Goal: Transaction & Acquisition: Download file/media

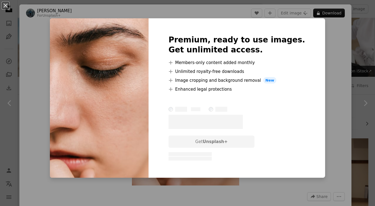
scroll to position [260, 0]
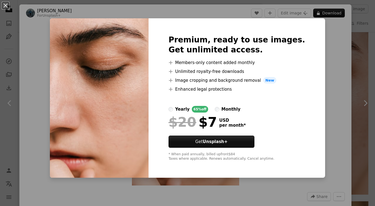
click at [124, 80] on img at bounding box center [99, 98] width 99 height 160
click at [37, 61] on div "An X shape Premium, ready to use images. Get unlimited access. A plus sign Memb…" at bounding box center [187, 103] width 375 height 206
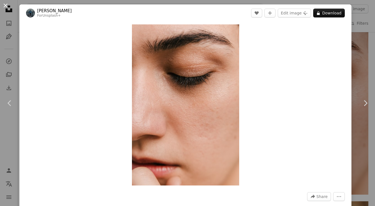
click at [7, 6] on button "An X shape" at bounding box center [5, 5] width 7 height 7
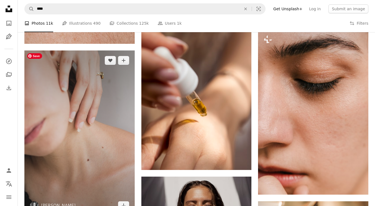
click at [81, 107] on img at bounding box center [79, 132] width 110 height 165
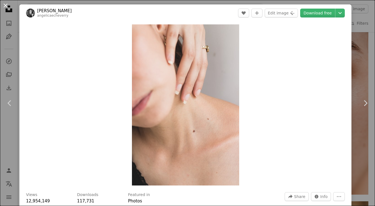
click at [6, 6] on button "An X shape" at bounding box center [5, 5] width 7 height 7
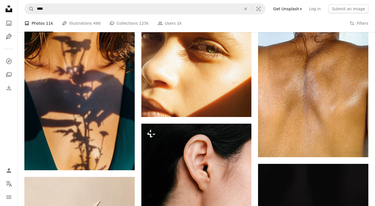
scroll to position [627, 0]
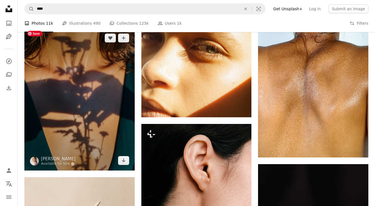
click at [93, 121] on img at bounding box center [79, 99] width 110 height 143
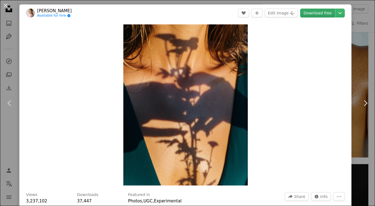
click at [324, 14] on link "Download free" at bounding box center [317, 13] width 35 height 9
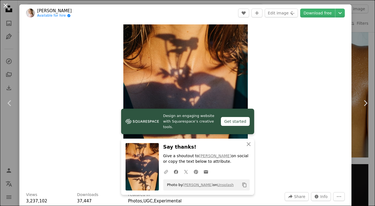
click at [6, 4] on button "An X shape" at bounding box center [5, 5] width 7 height 7
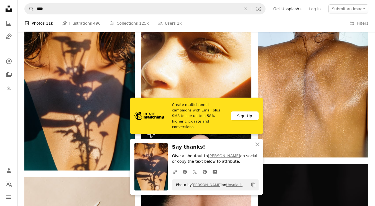
click at [21, 124] on div "Plus sign for Unsplash+ A heart A plus sign [PERSON_NAME] For Unsplash+ A lock …" at bounding box center [196, 47] width 357 height 1070
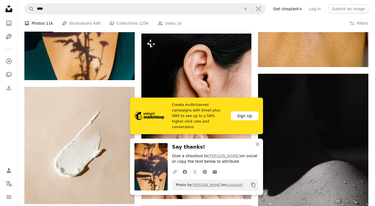
scroll to position [727, 0]
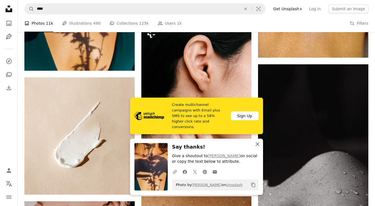
click at [258, 144] on icon "button" at bounding box center [258, 144] width 4 height 4
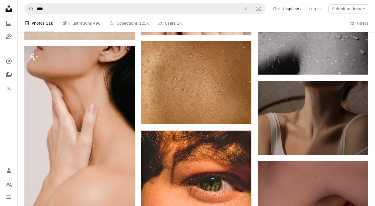
scroll to position [881, 0]
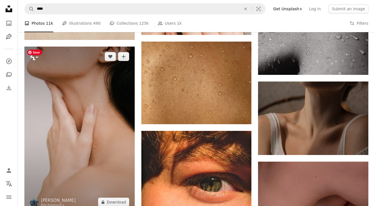
click at [108, 93] on img at bounding box center [79, 129] width 110 height 165
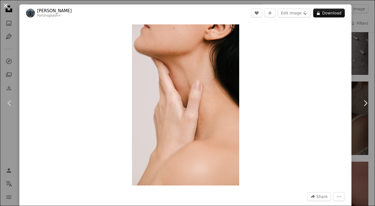
click at [2, 3] on button "An X shape" at bounding box center [5, 5] width 7 height 7
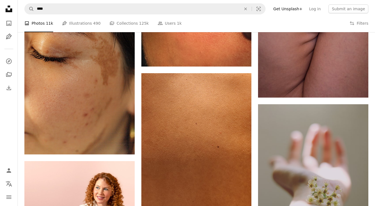
scroll to position [959, 0]
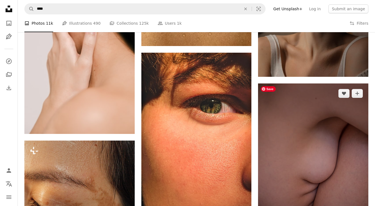
click at [322, 118] on img at bounding box center [313, 165] width 110 height 165
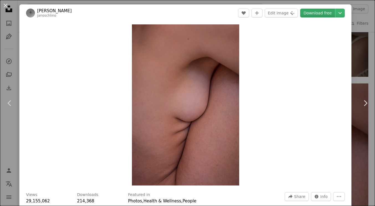
click at [327, 11] on link "Download free" at bounding box center [317, 13] width 35 height 9
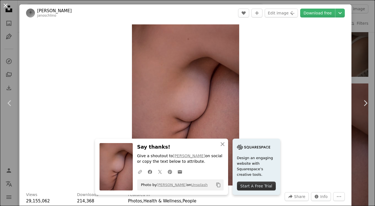
click at [5, 6] on button "An X shape" at bounding box center [5, 5] width 7 height 7
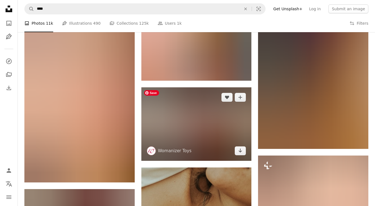
scroll to position [1578, 0]
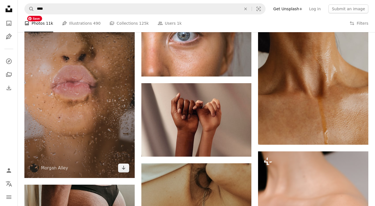
click at [113, 125] on img at bounding box center [79, 95] width 110 height 165
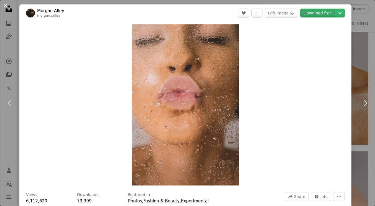
click at [329, 9] on link "Download free" at bounding box center [317, 13] width 35 height 9
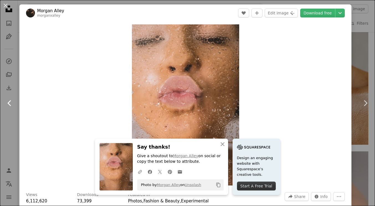
click at [16, 86] on link "Chevron left" at bounding box center [9, 103] width 19 height 53
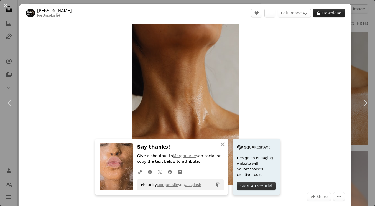
click at [330, 16] on button "A lock Download" at bounding box center [329, 13] width 32 height 9
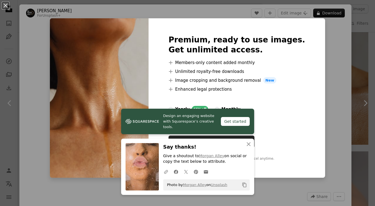
click at [364, 37] on div "An X shape Premium, ready to use images. Get unlimited access. A plus sign Memb…" at bounding box center [187, 103] width 375 height 206
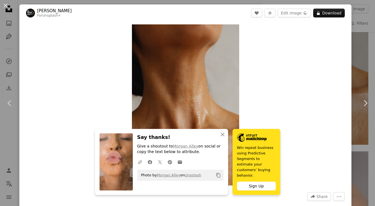
click at [364, 38] on div "An X shape Chevron left Chevron right [PERSON_NAME] For Unsplash+ A heart A plu…" at bounding box center [187, 103] width 375 height 206
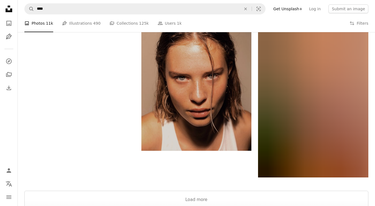
scroll to position [2055, 0]
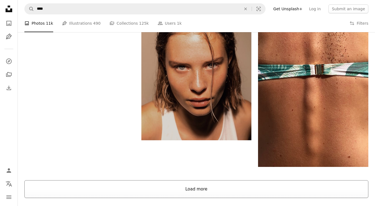
click at [232, 186] on button "Load more" at bounding box center [196, 189] width 344 height 18
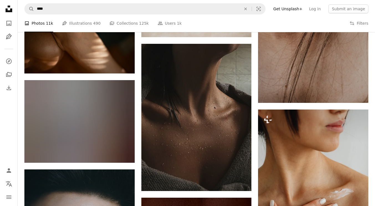
scroll to position [7677, 0]
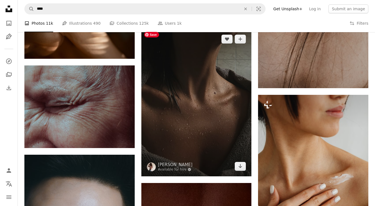
click at [215, 56] on img at bounding box center [196, 102] width 110 height 147
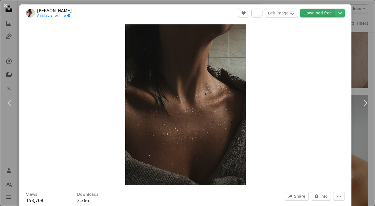
click at [322, 11] on link "Download free" at bounding box center [317, 13] width 35 height 9
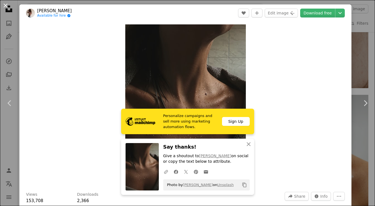
click at [6, 9] on button "An X shape" at bounding box center [5, 5] width 7 height 7
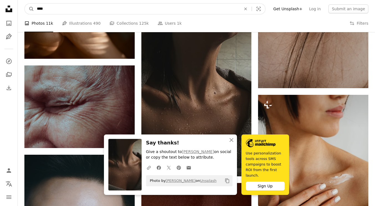
click at [57, 7] on input "****" at bounding box center [136, 9] width 205 height 11
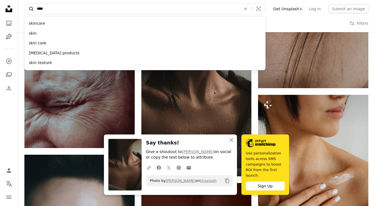
drag, startPoint x: 47, startPoint y: 9, endPoint x: 31, endPoint y: 9, distance: 15.8
click at [31, 9] on form "A magnifying glass **** skincare skin [MEDICAL_DATA] [MEDICAL_DATA] products sk…" at bounding box center [144, 8] width 241 height 11
type input "**********"
click button "A magnifying glass" at bounding box center [29, 9] width 9 height 11
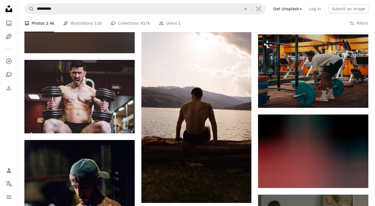
scroll to position [2028, 0]
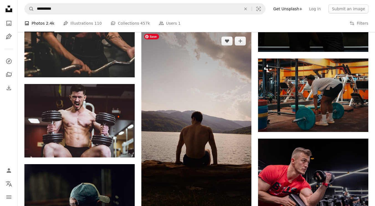
click at [235, 59] on img at bounding box center [196, 129] width 110 height 196
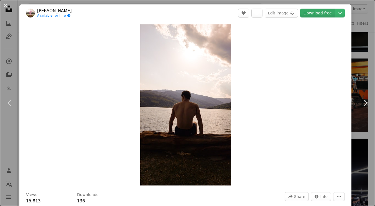
click at [329, 15] on link "Download free" at bounding box center [317, 13] width 35 height 9
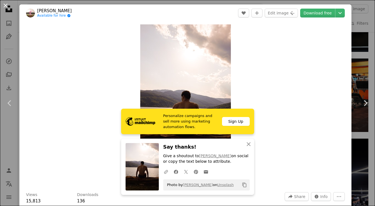
click at [6, 7] on button "An X shape" at bounding box center [5, 5] width 7 height 7
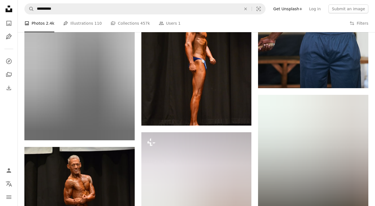
scroll to position [4106, 0]
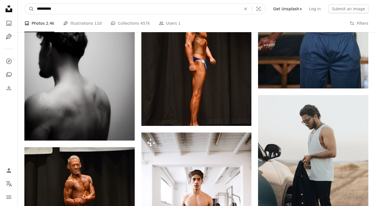
click at [100, 12] on input "**********" at bounding box center [136, 9] width 205 height 11
type input "*"
type input "***"
click button "A magnifying glass" at bounding box center [29, 9] width 9 height 11
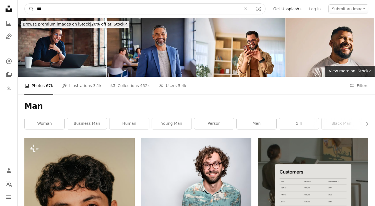
click at [37, 9] on input "***" at bounding box center [136, 9] width 205 height 11
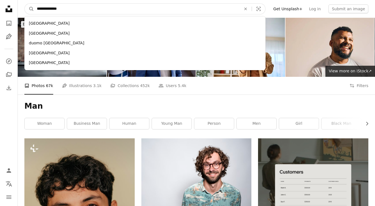
type input "**********"
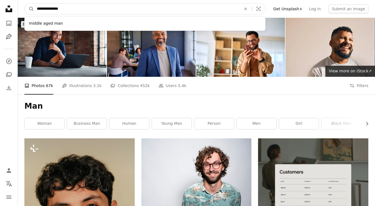
click button "A magnifying glass" at bounding box center [29, 9] width 9 height 11
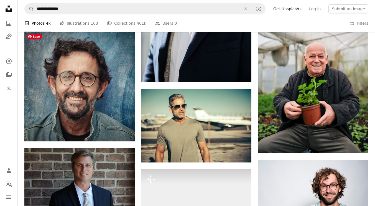
scroll to position [302, 0]
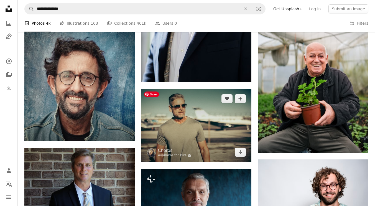
click at [237, 114] on img at bounding box center [196, 125] width 110 height 73
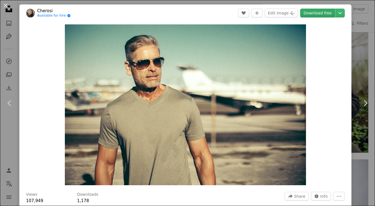
click at [321, 13] on link "Download free" at bounding box center [317, 13] width 35 height 9
